Goal: Find specific page/section: Find specific page/section

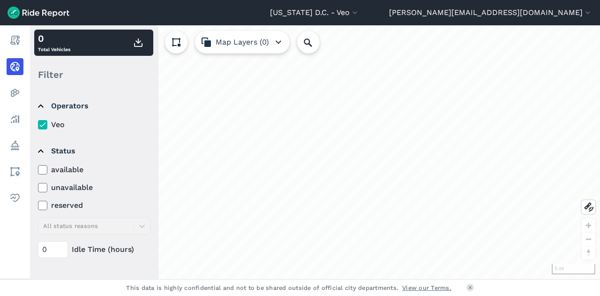
click at [44, 170] on icon at bounding box center [42, 169] width 8 height 9
click at [38, 170] on input "available" at bounding box center [38, 167] width 0 height 6
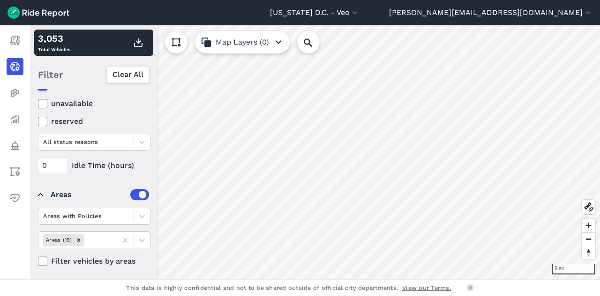
scroll to position [134, 0]
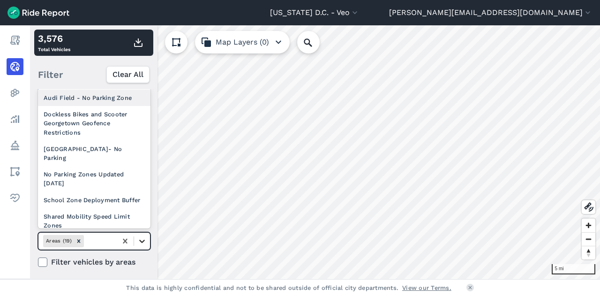
click at [138, 245] on div at bounding box center [142, 241] width 16 height 16
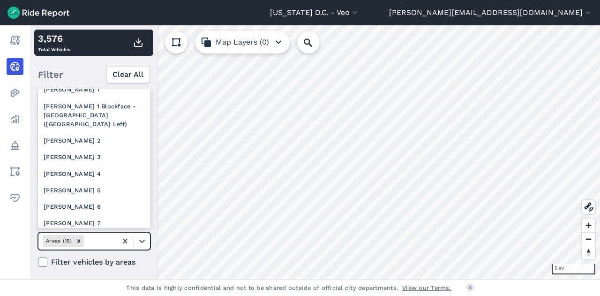
scroll to position [171, 0]
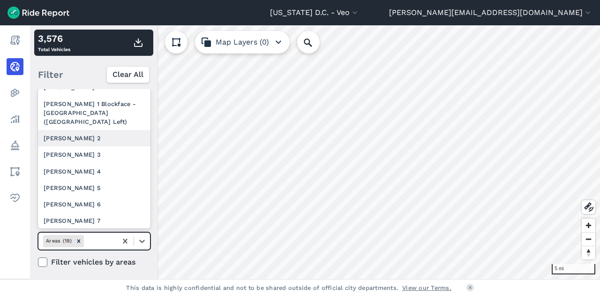
click at [80, 146] on div "[PERSON_NAME] 2" at bounding box center [94, 138] width 112 height 16
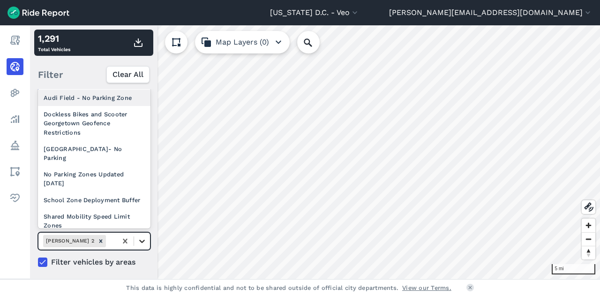
click at [142, 236] on icon at bounding box center [141, 240] width 9 height 9
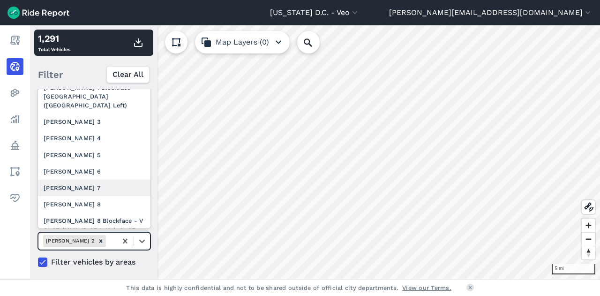
scroll to position [210, 0]
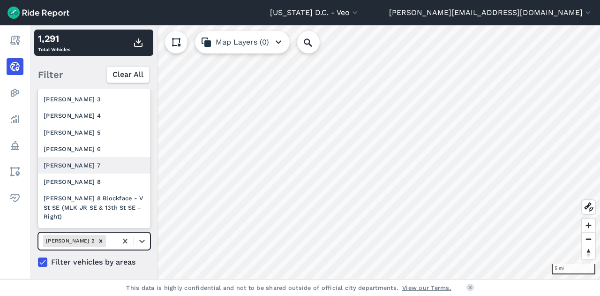
click at [100, 173] on div "[PERSON_NAME] 7" at bounding box center [94, 165] width 112 height 16
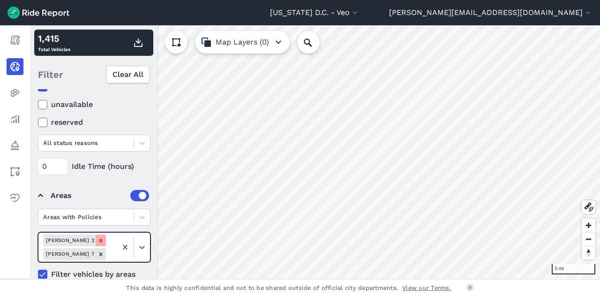
click at [97, 237] on icon "Remove Ward 2" at bounding box center [100, 240] width 7 height 7
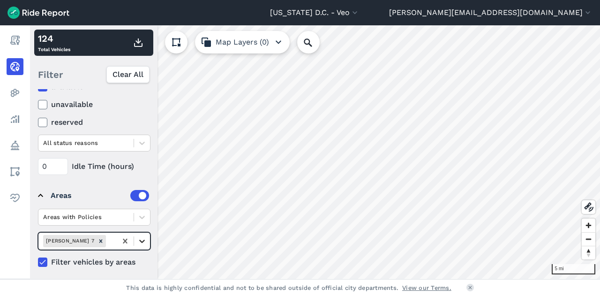
click at [141, 239] on icon at bounding box center [141, 240] width 9 height 9
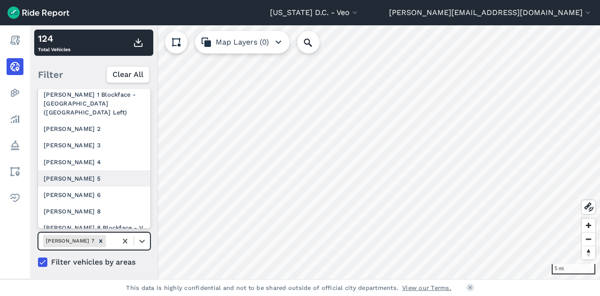
scroll to position [181, 0]
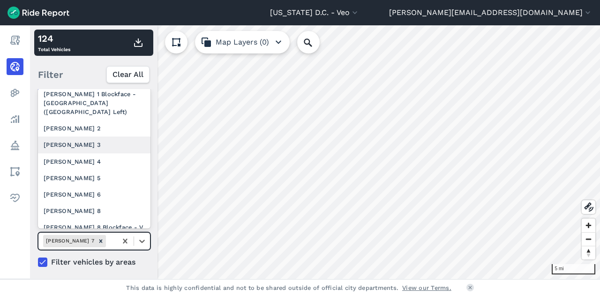
click at [90, 153] on div "[PERSON_NAME] 3" at bounding box center [94, 144] width 112 height 16
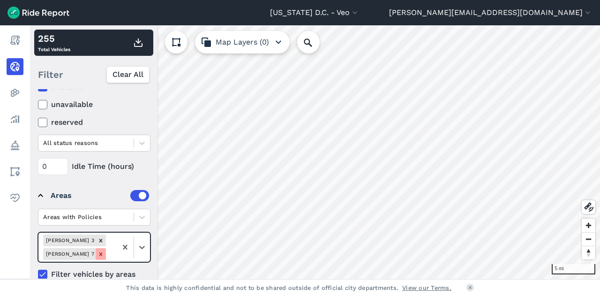
click at [104, 251] on icon "Remove Ward 7" at bounding box center [100, 254] width 7 height 7
